Goal: Use online tool/utility: Utilize a website feature to perform a specific function

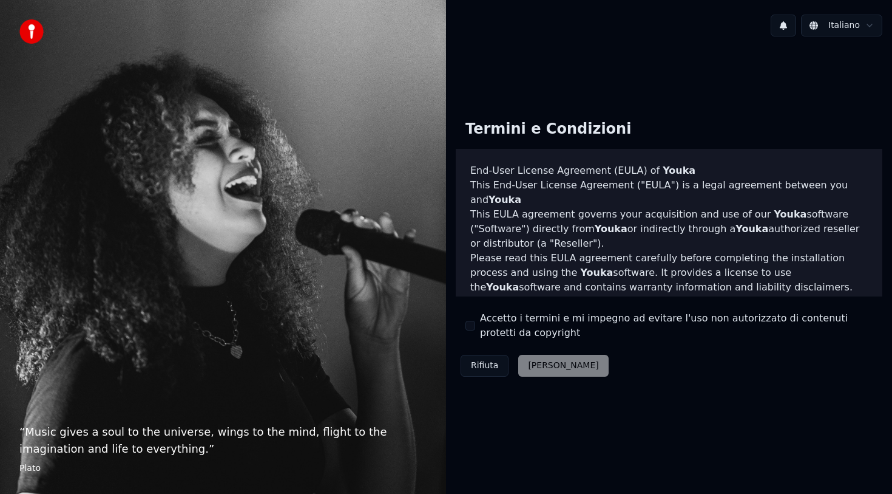
click at [470, 323] on button "Accetto i termini e mi impegno ad evitare l'uso non autorizzato di contenuti pr…" at bounding box center [471, 326] width 10 height 10
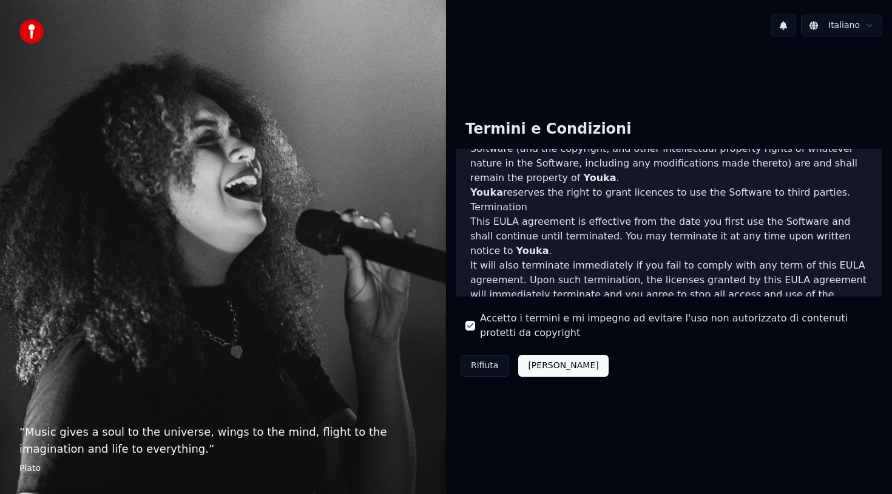
scroll to position [712, 0]
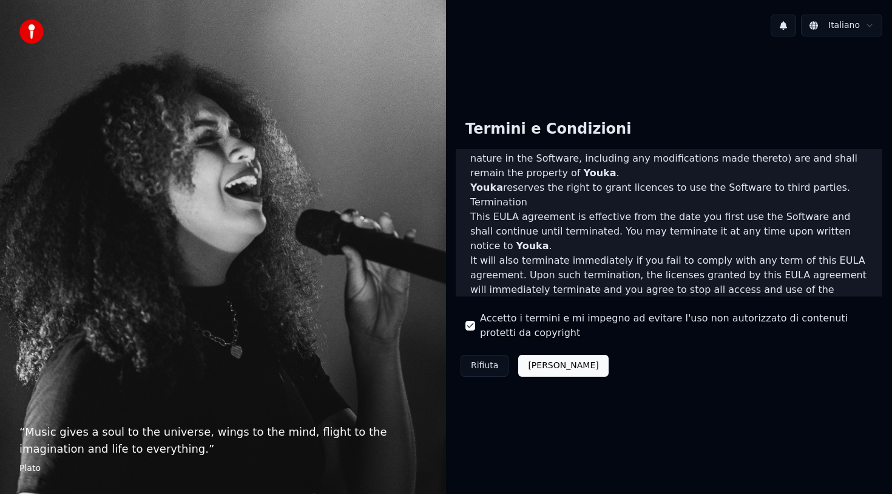
click at [546, 372] on button "Accetta" at bounding box center [563, 366] width 90 height 22
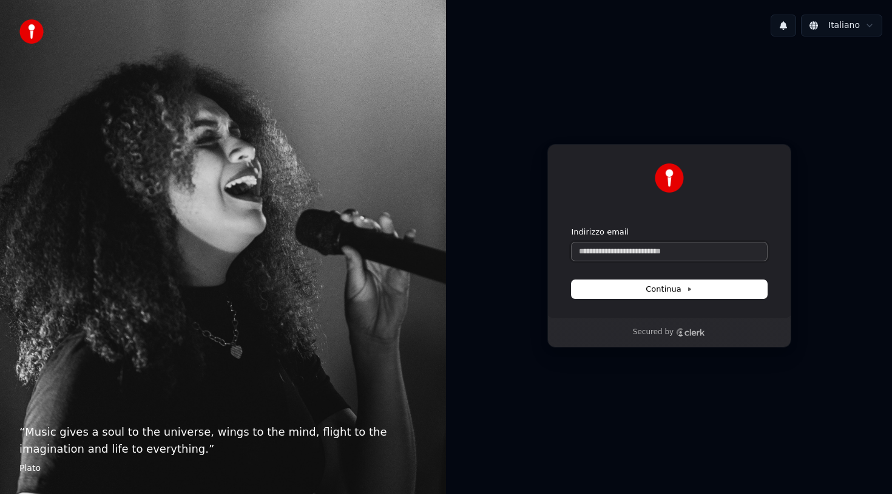
click at [654, 255] on input "Indirizzo email" at bounding box center [669, 251] width 195 height 18
click at [703, 288] on button "Continua" at bounding box center [669, 289] width 195 height 18
type input "**********"
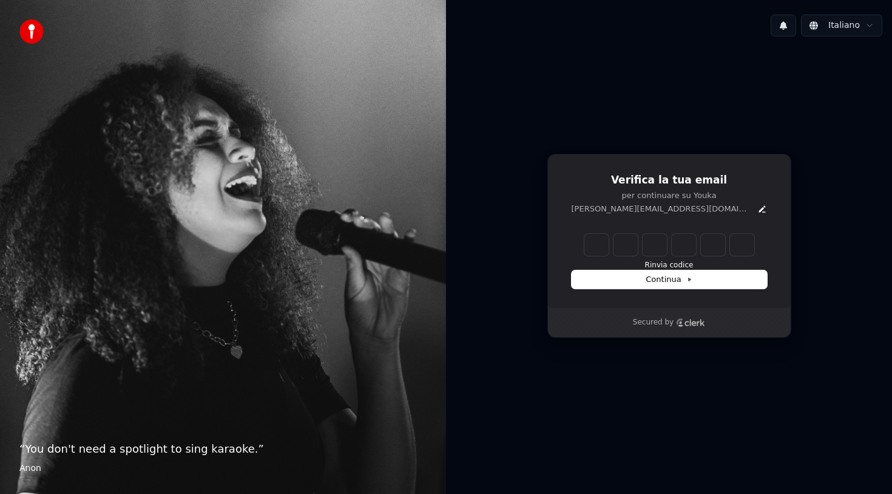
click at [599, 248] on input "Enter verification code" at bounding box center [670, 245] width 170 height 22
type input "******"
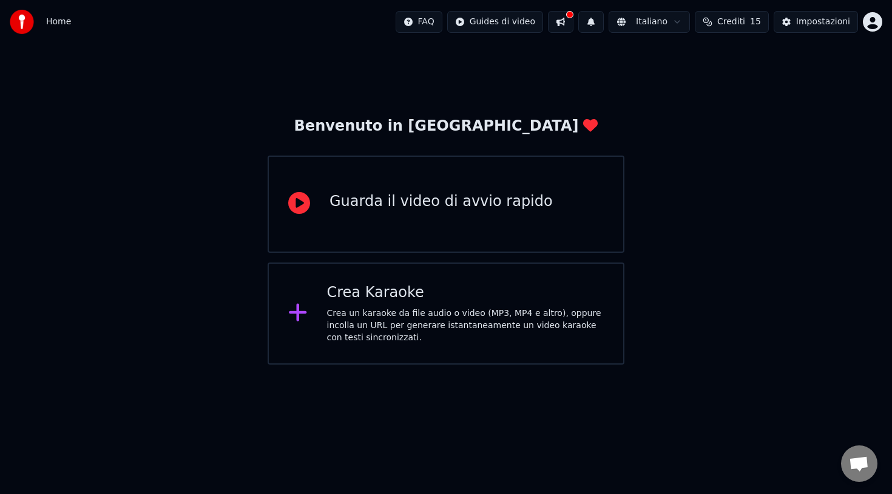
click at [455, 335] on div "Crea un karaoke da file audio o video (MP3, MP4 e altro), oppure incolla un URL…" at bounding box center [465, 325] width 277 height 36
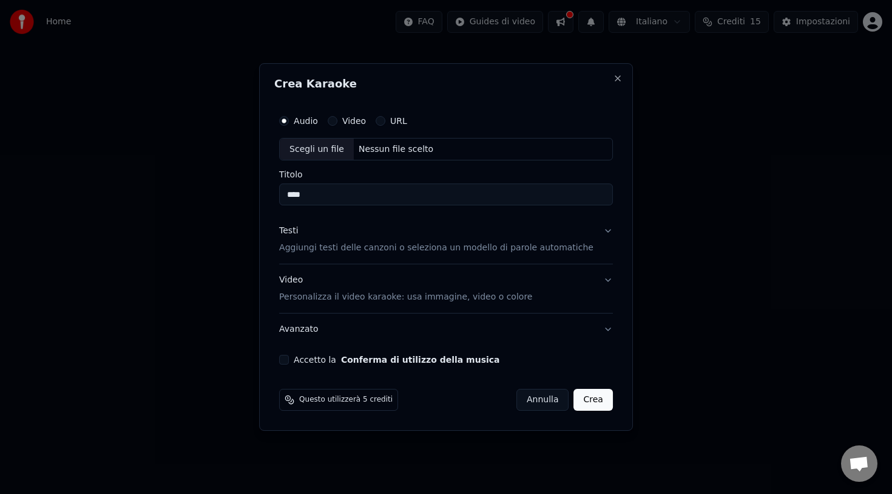
type input "****"
click at [600, 233] on button "Testi Aggiungi testi delle canzoni o seleziona un modello di parole automatiche" at bounding box center [446, 240] width 334 height 49
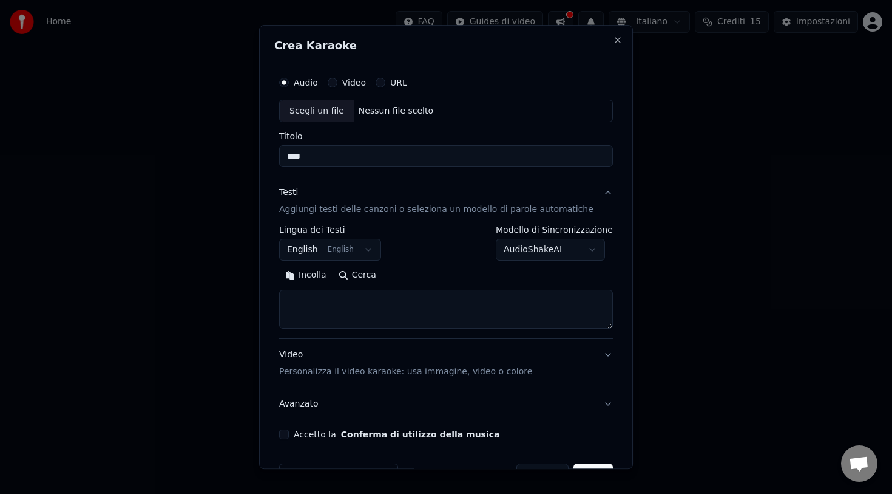
click at [374, 251] on button "English English" at bounding box center [330, 250] width 102 height 22
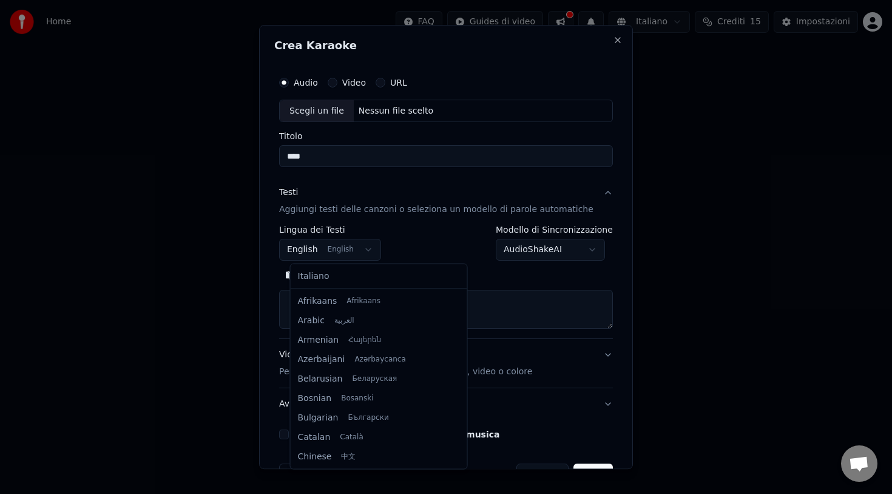
scroll to position [97, 0]
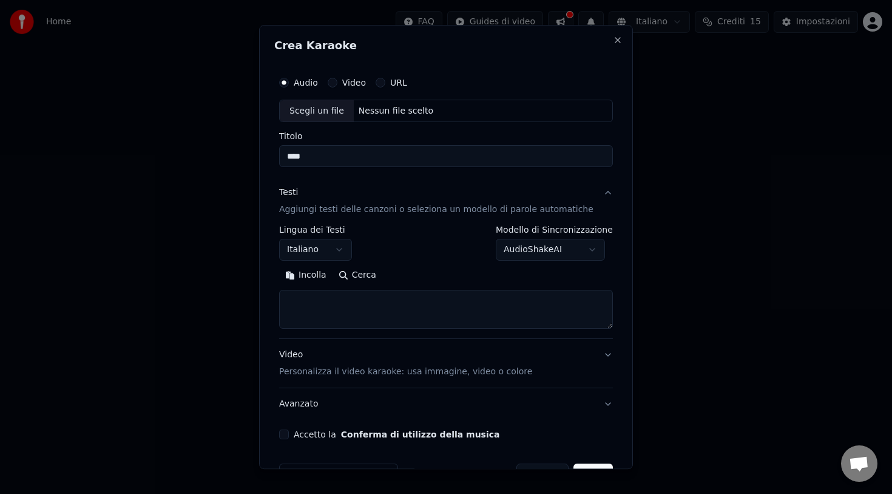
click at [591, 250] on button "AudioShakeAI" at bounding box center [550, 250] width 109 height 22
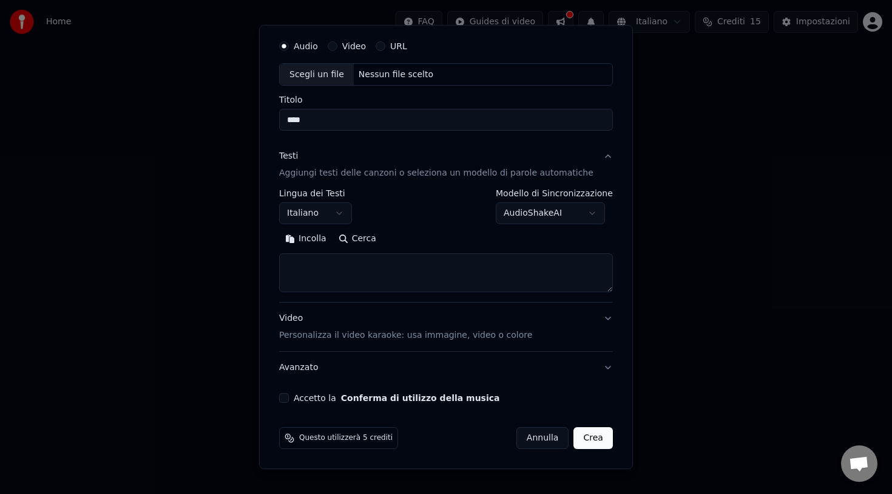
click at [289, 399] on button "Accetto la Conferma di utilizzo della musica" at bounding box center [284, 398] width 10 height 10
click at [591, 439] on button "Crea" at bounding box center [593, 438] width 39 height 22
select select "**"
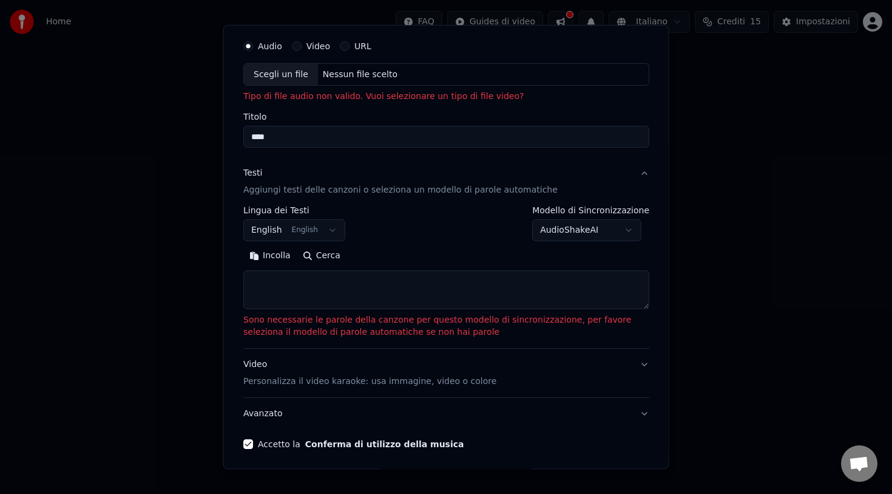
click at [322, 291] on textarea at bounding box center [446, 290] width 406 height 39
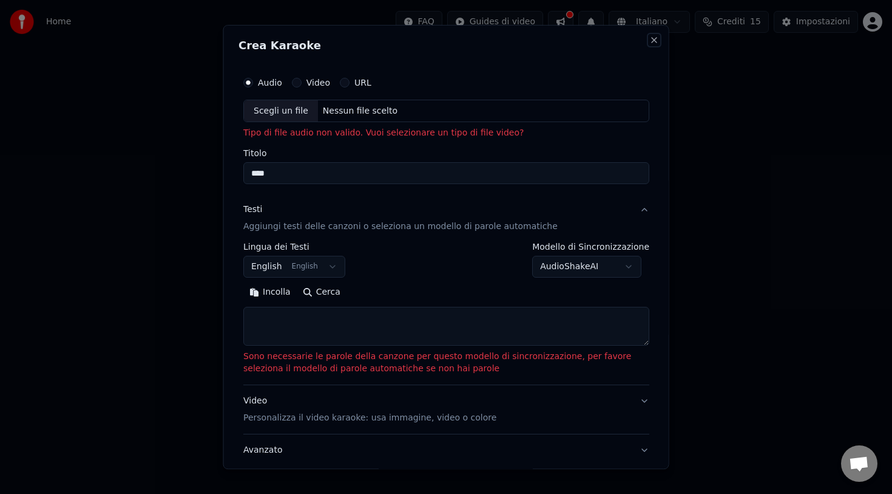
click at [656, 41] on button "Close" at bounding box center [655, 40] width 10 height 10
select select
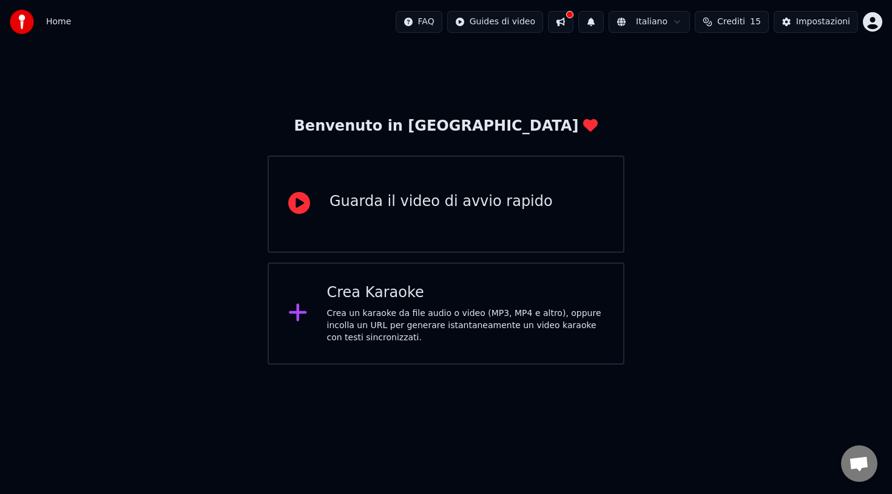
click at [505, 218] on div "Guarda il video di avvio rapido" at bounding box center [446, 203] width 357 height 97
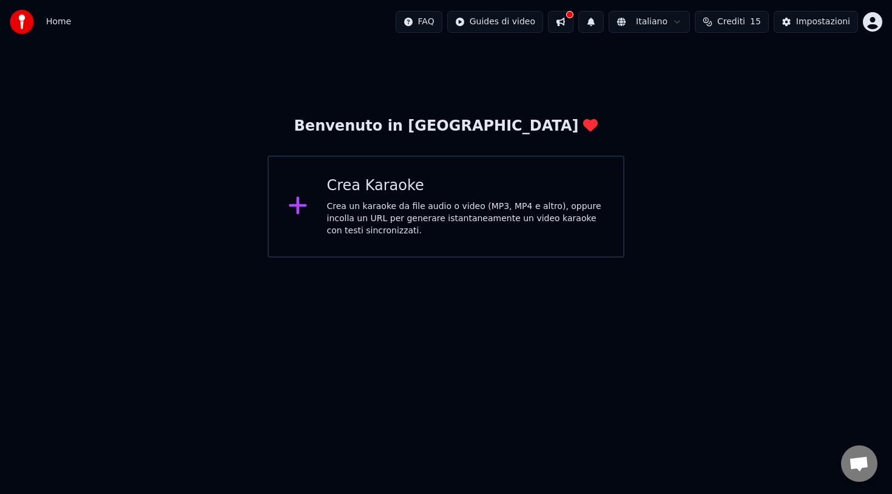
click at [297, 206] on icon at bounding box center [298, 206] width 18 height 18
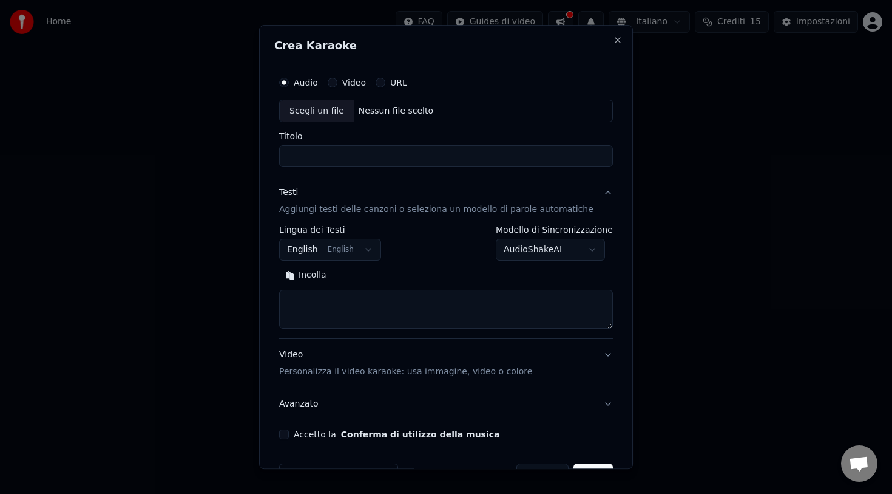
click at [386, 83] on button "URL" at bounding box center [381, 83] width 10 height 10
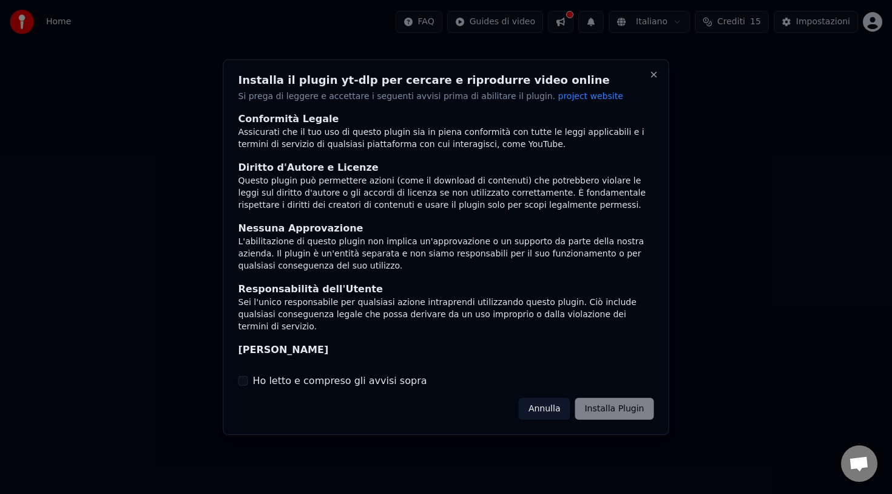
click at [250, 382] on div "Ho letto e compreso gli avvisi sopra" at bounding box center [447, 380] width 416 height 15
click at [242, 382] on button "Ho letto e compreso gli avvisi sopra" at bounding box center [244, 381] width 10 height 10
click at [628, 413] on button "Installa Plugin" at bounding box center [614, 409] width 79 height 22
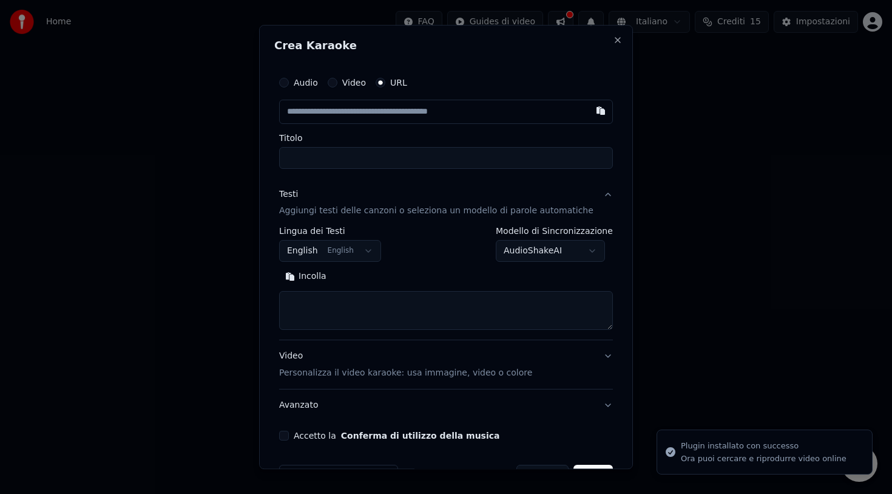
click at [460, 110] on input "text" at bounding box center [446, 112] width 334 height 24
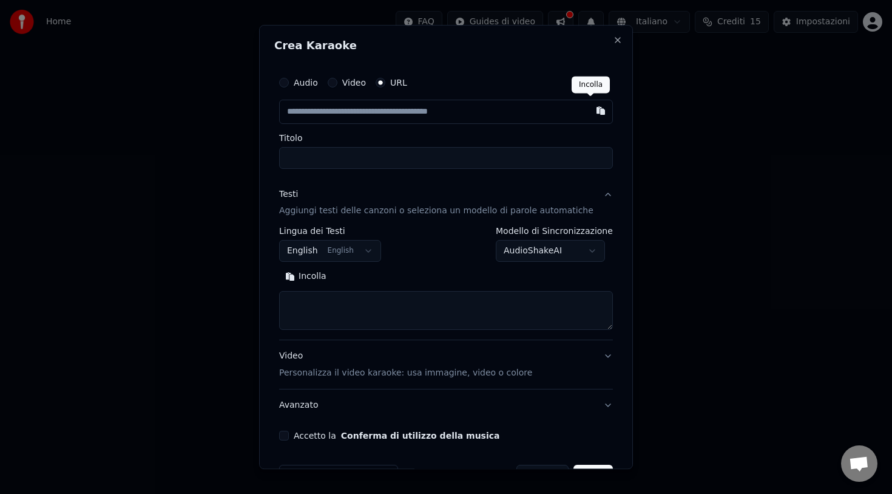
click at [593, 111] on button "button" at bounding box center [601, 111] width 24 height 22
click at [526, 114] on input "text" at bounding box center [446, 112] width 334 height 24
click at [613, 39] on button "Close" at bounding box center [618, 40] width 10 height 10
select select
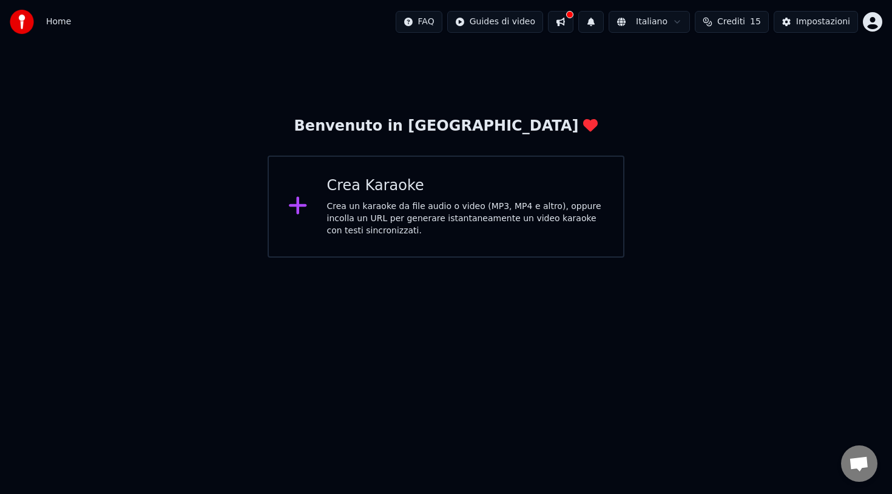
click at [560, 25] on button at bounding box center [560, 22] width 25 height 22
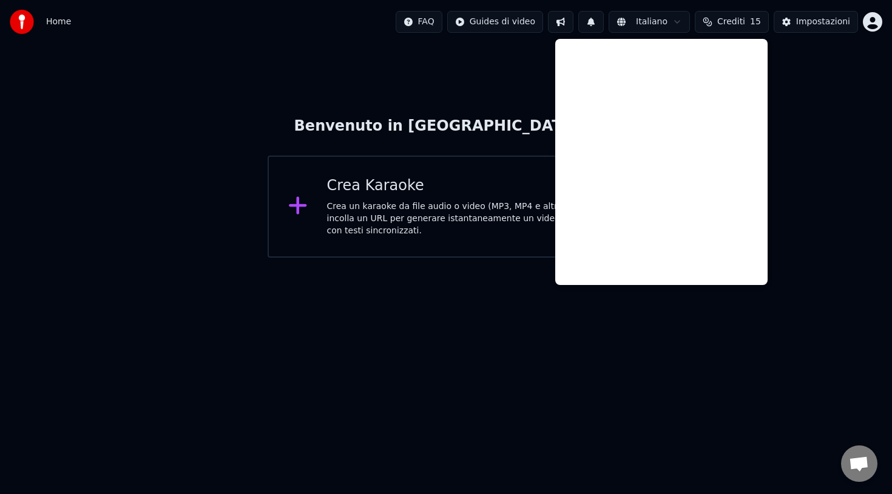
click at [744, 23] on span "Crediti" at bounding box center [732, 22] width 28 height 12
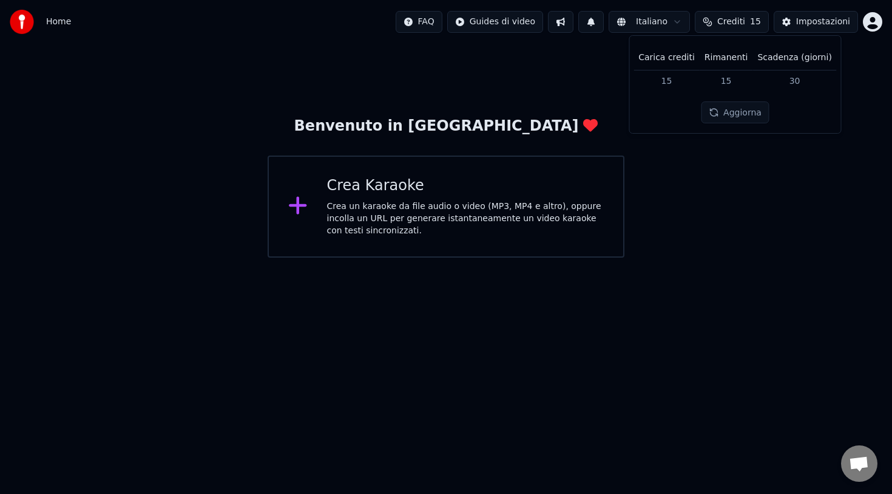
click at [31, 16] on img at bounding box center [22, 22] width 24 height 24
